Goal: Task Accomplishment & Management: Complete application form

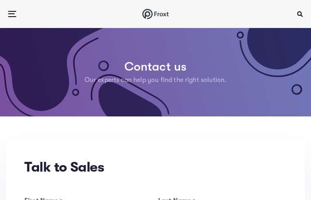
type input "N/A"
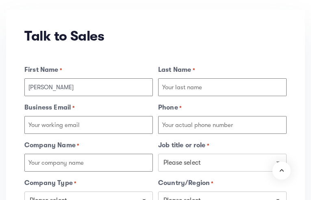
type input "[PERSON_NAME]"
type input "[PHONE_NUMBER]"
type input "Visionary Logistics Group"
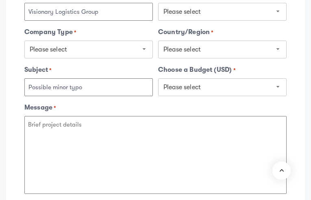
type input "Possible minor typo"
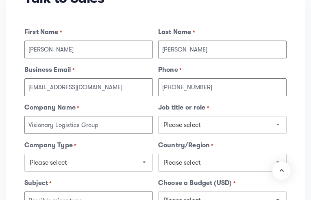
type input "[EMAIL_ADDRESS][DOMAIN_NAME]"
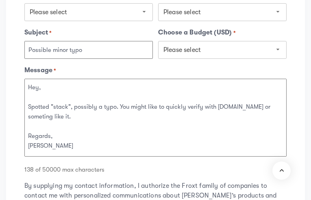
type textarea "Hey, Spotted "stack", possibly a typo. You might like to quickly verify with [D…"
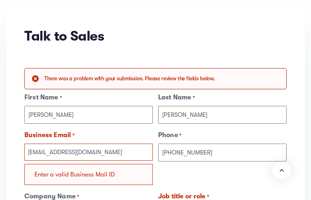
scroll to position [0, 0]
